Goal: Information Seeking & Learning: Learn about a topic

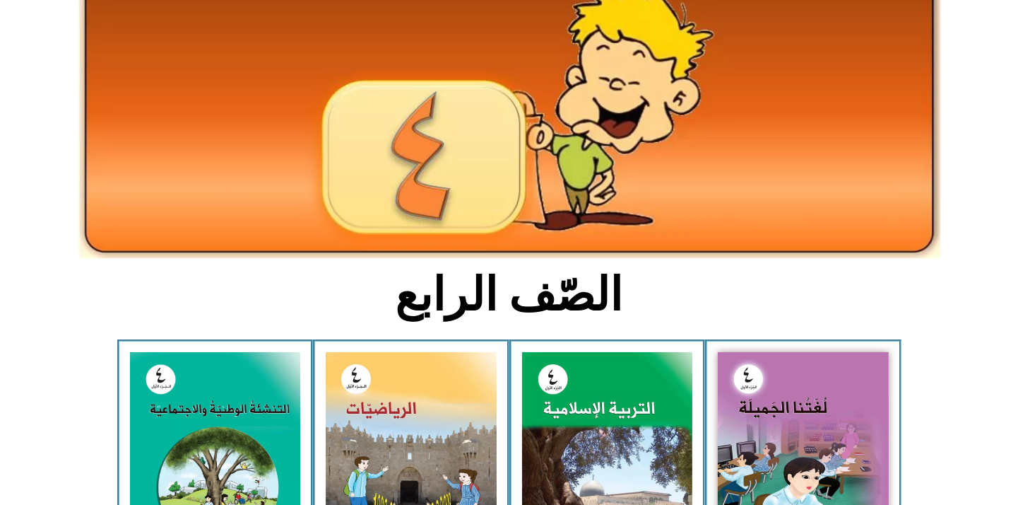
scroll to position [235, 0]
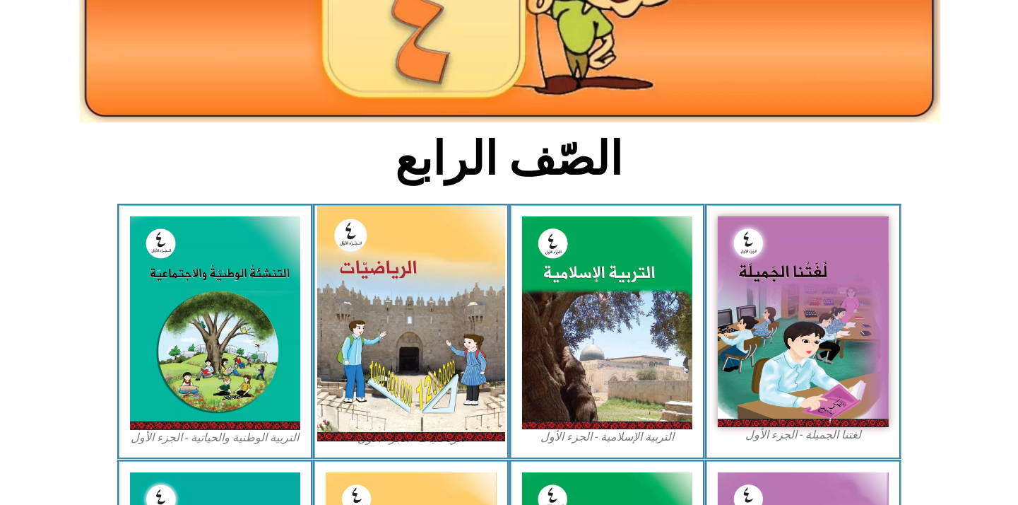
click at [376, 325] on img at bounding box center [411, 323] width 188 height 235
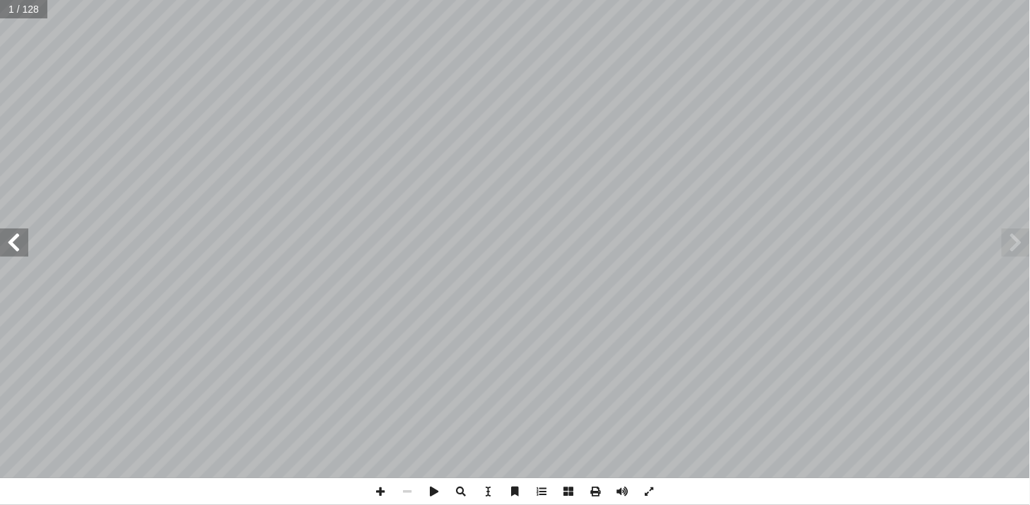
click at [21, 252] on span at bounding box center [14, 242] width 28 height 28
click at [27, 239] on span at bounding box center [14, 242] width 28 height 28
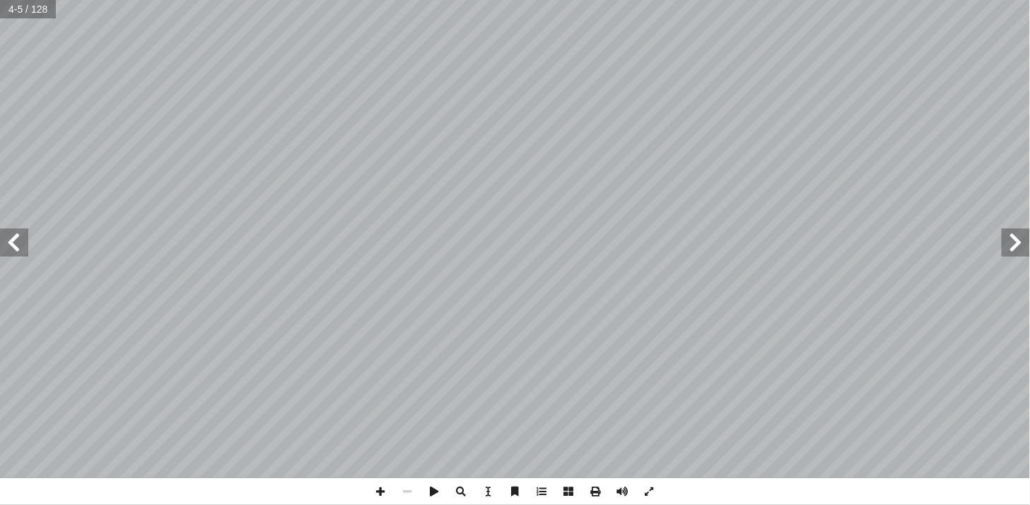
click at [27, 239] on span at bounding box center [14, 242] width 28 height 28
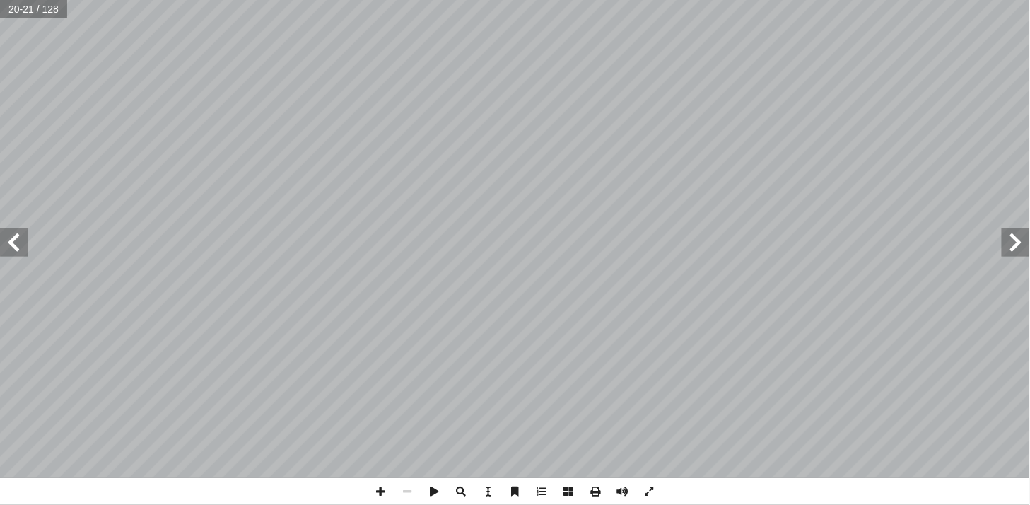
click at [27, 239] on span at bounding box center [14, 242] width 28 height 28
click at [28, 239] on div "18 ُ رس َّ الد 3 ِ الكبيرة ِ عداد أ ن ال� ْ م ِ للرقم ض َ المنزلية ُ القيمة : ِ…" at bounding box center [515, 239] width 1030 height 478
click at [13, 242] on span at bounding box center [14, 242] width 28 height 28
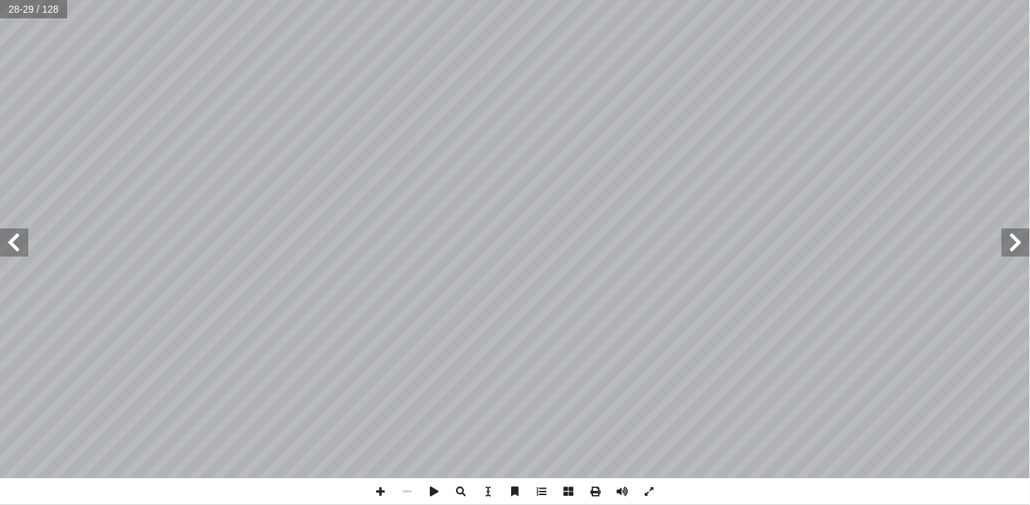
click at [13, 242] on span at bounding box center [14, 242] width 28 height 28
click at [25, 249] on span at bounding box center [14, 242] width 28 height 28
click at [383, 497] on span at bounding box center [380, 491] width 27 height 27
